Goal: Check status: Check status

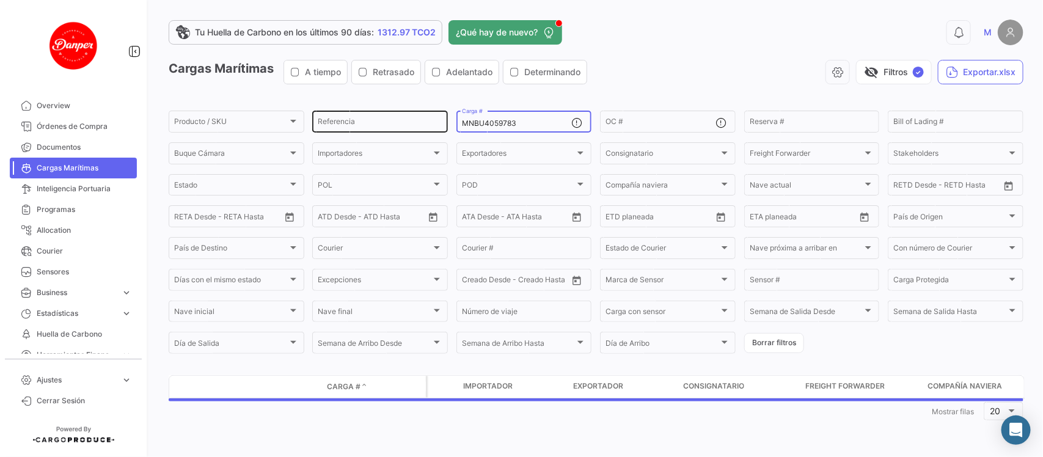
drag, startPoint x: 528, startPoint y: 120, endPoint x: 408, endPoint y: 123, distance: 120.4
click at [0, 0] on div "Producto / SKU Producto / SKU Referencia MNBU4059783 Carga # OC # Reserva # Bil…" at bounding box center [0, 0] width 0 height 0
paste input "TLLU1049969"
type input "TLLU1049969"
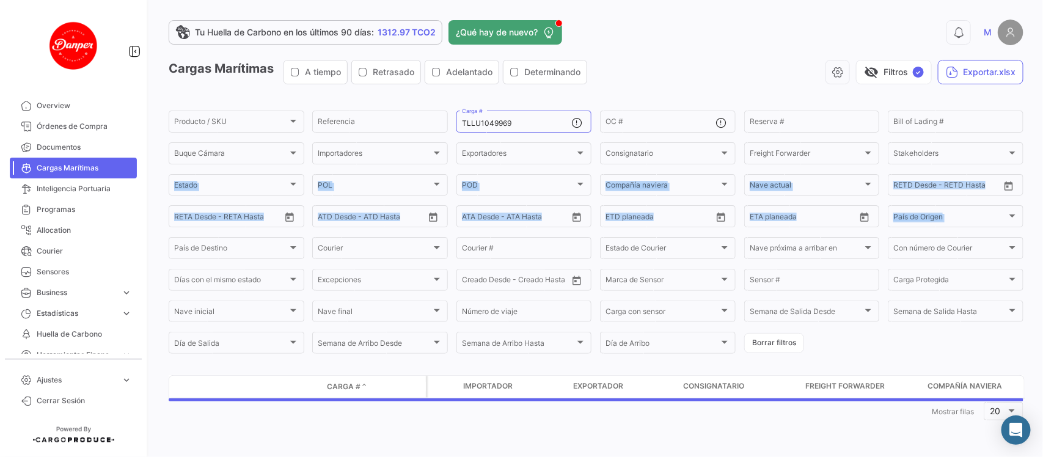
drag, startPoint x: 1042, startPoint y: 144, endPoint x: 1042, endPoint y: 206, distance: 62.3
click at [1042, 206] on div "Tu Huella de Carbono en los últimos 90 [PERSON_NAME]: 1312.97 TCO2 ¿Qué hay de …" at bounding box center [596, 228] width 894 height 457
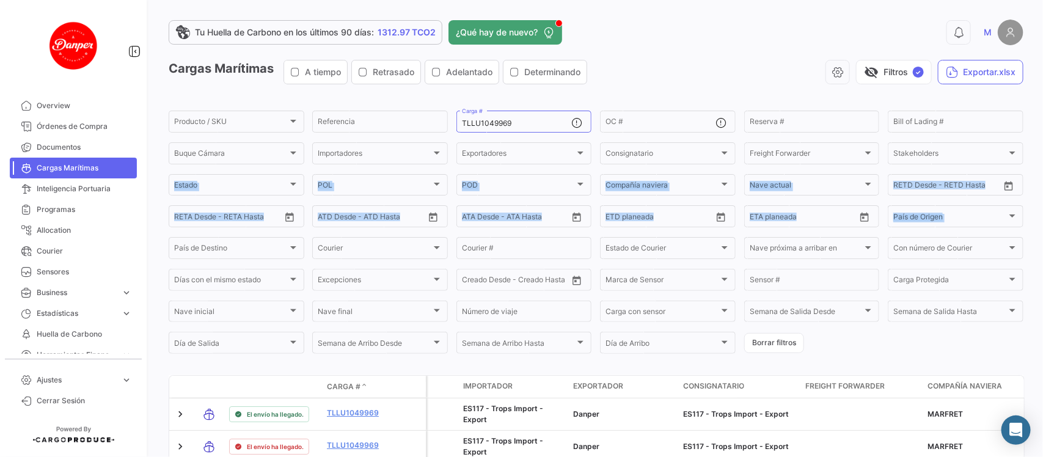
scroll to position [104, 0]
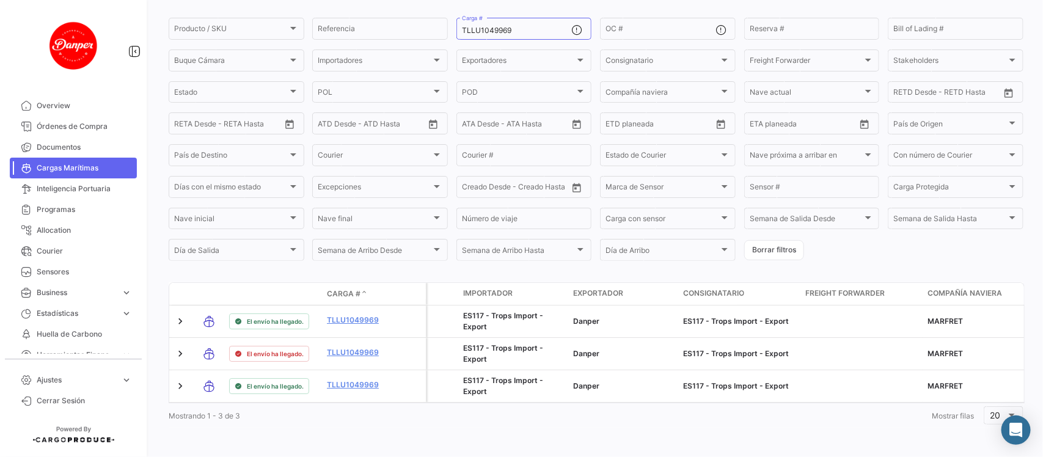
click at [502, 420] on div "Mostrando 1 - 3 de 3 1 Mostrar [PERSON_NAME] 20" at bounding box center [596, 415] width 855 height 22
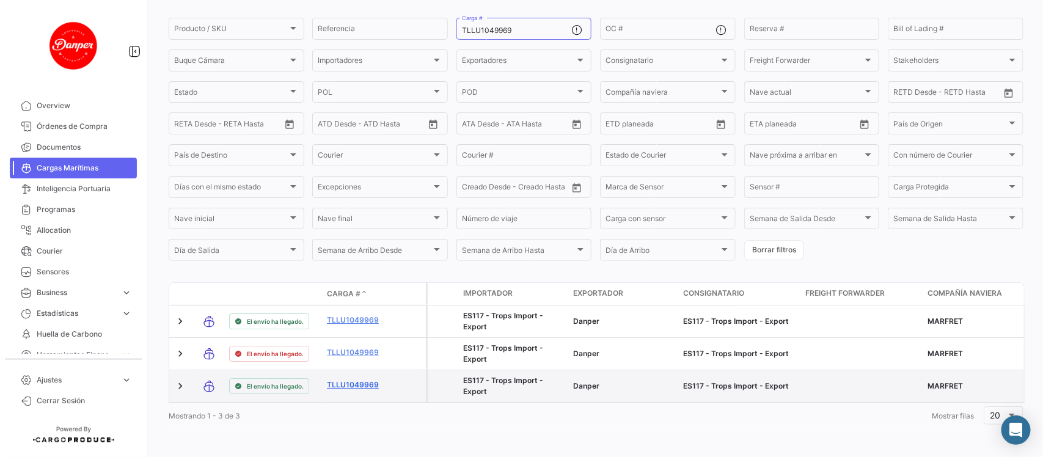
click at [346, 379] on link "TLLU1049969" at bounding box center [359, 384] width 64 height 11
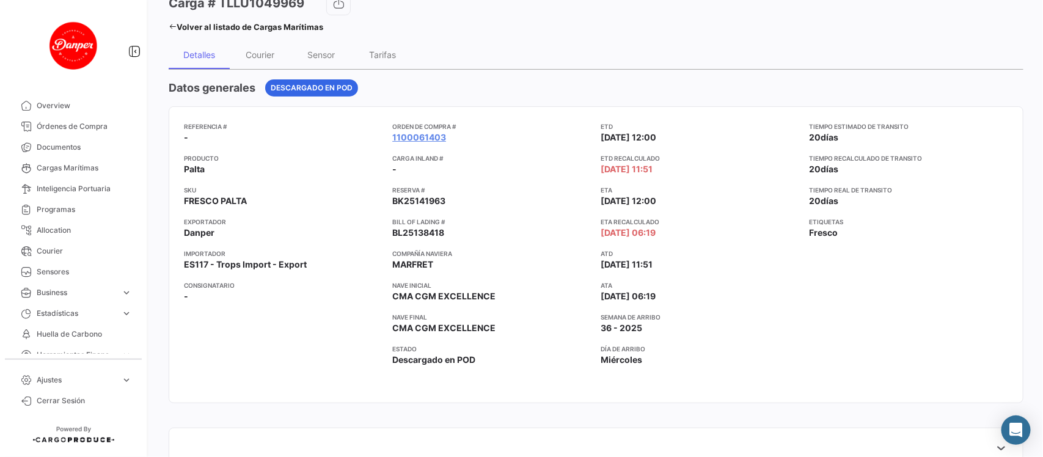
scroll to position [71, 0]
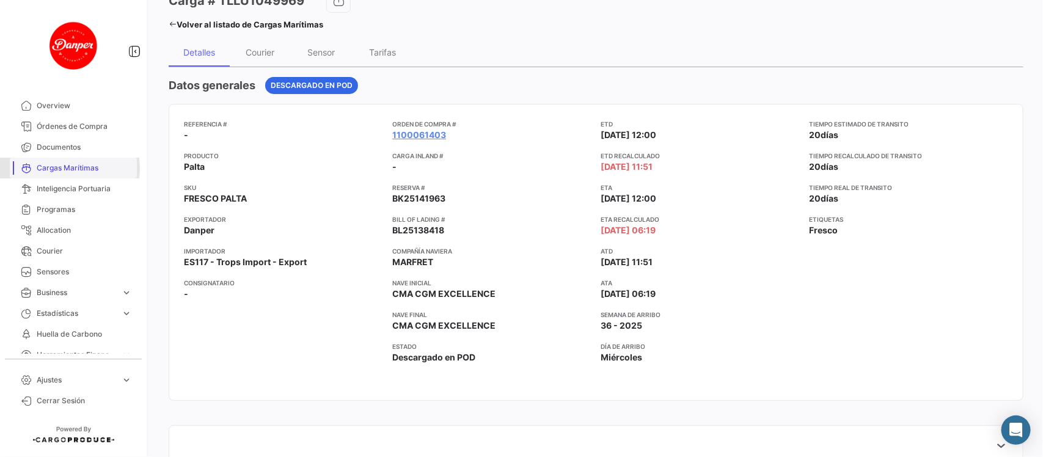
click at [62, 169] on span "Cargas Marítimas" at bounding box center [84, 168] width 95 height 11
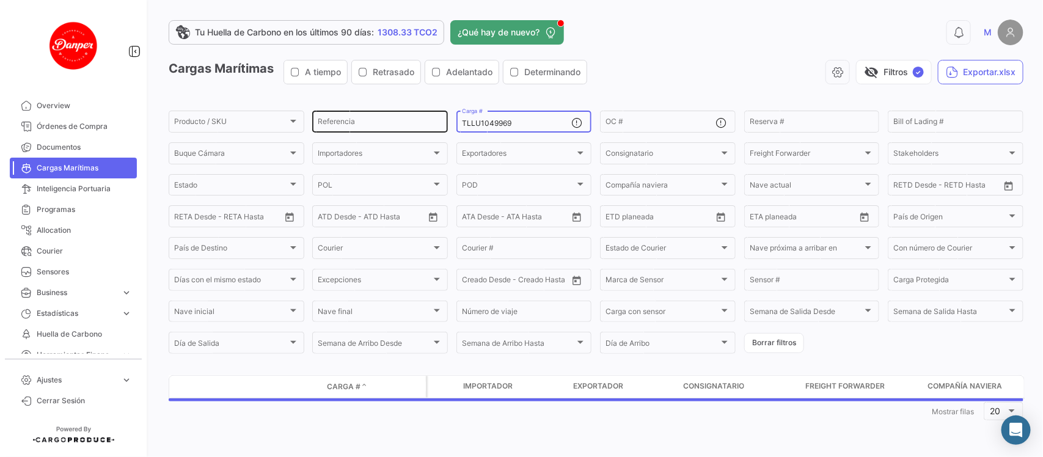
drag, startPoint x: 527, startPoint y: 125, endPoint x: 402, endPoint y: 129, distance: 125.3
click at [0, 0] on div "Producto / SKU Producto / SKU Referencia TLLU1049969 Carga # OC # Reserva # Bil…" at bounding box center [0, 0] width 0 height 0
paste input "FBIU5514931"
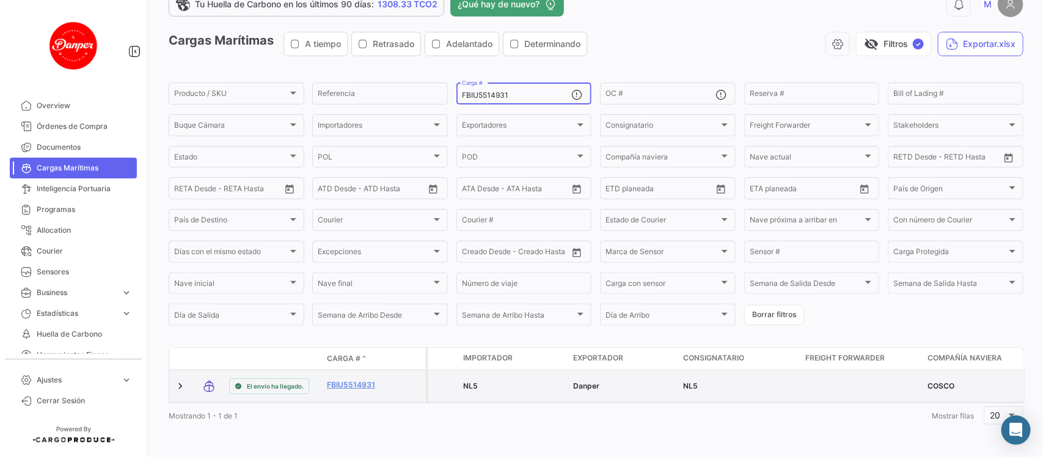
scroll to position [40, 0]
type input "FBIU5514931"
click at [348, 379] on link "FBIU5514931" at bounding box center [359, 384] width 64 height 11
